Goal: Task Accomplishment & Management: Manage account settings

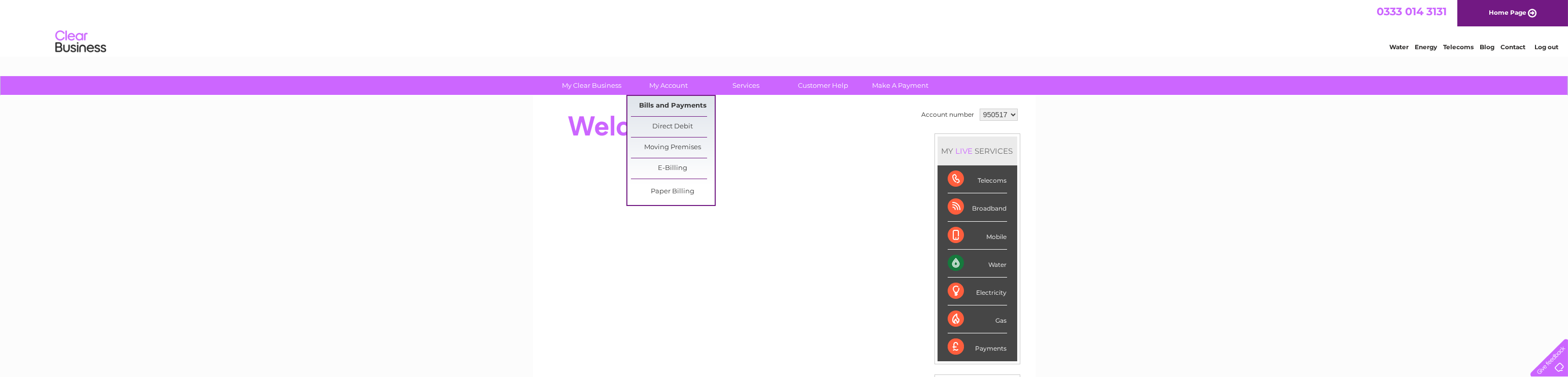
click at [675, 108] on link "Bills and Payments" at bounding box center [673, 106] width 83 height 20
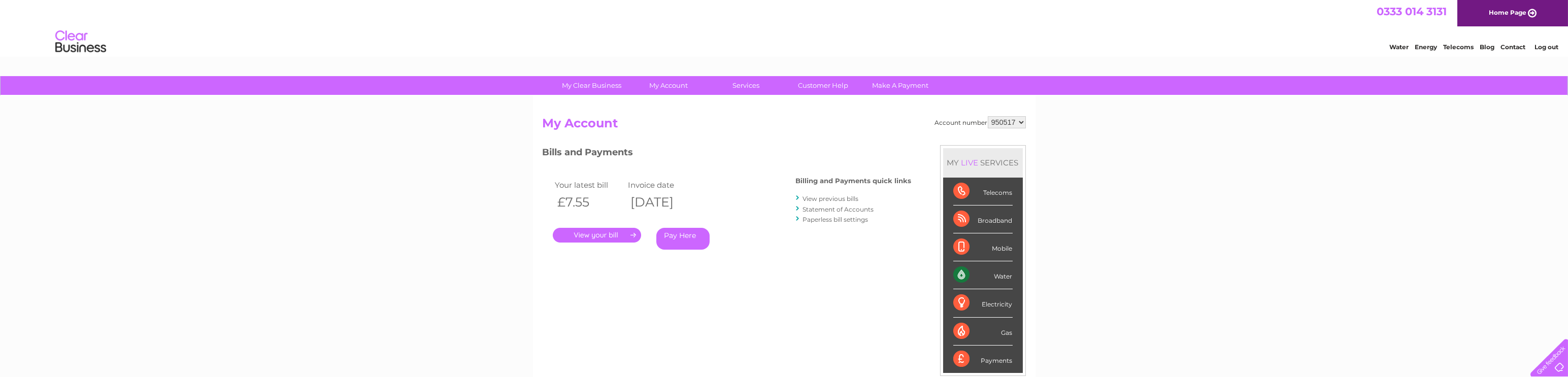
click at [587, 233] on link "." at bounding box center [597, 235] width 88 height 15
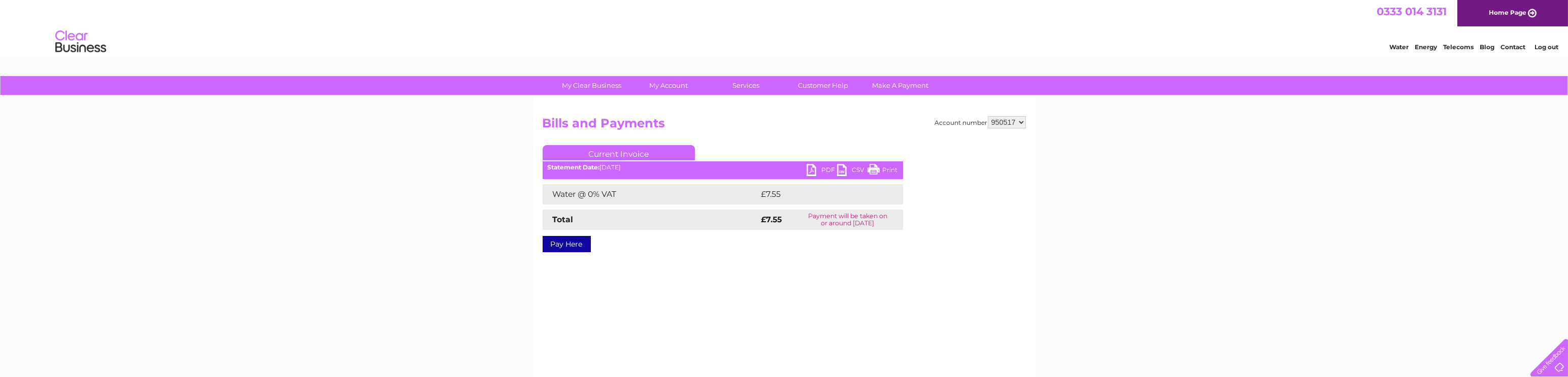
click at [830, 169] on link "PDF" at bounding box center [822, 171] width 31 height 15
click at [267, 201] on div "My Clear Business Login Details My Details My Preferences Link Account My Accou…" at bounding box center [784, 315] width 1568 height 478
click at [1542, 48] on link "Log out" at bounding box center [1546, 47] width 24 height 7
